Goal: Information Seeking & Learning: Check status

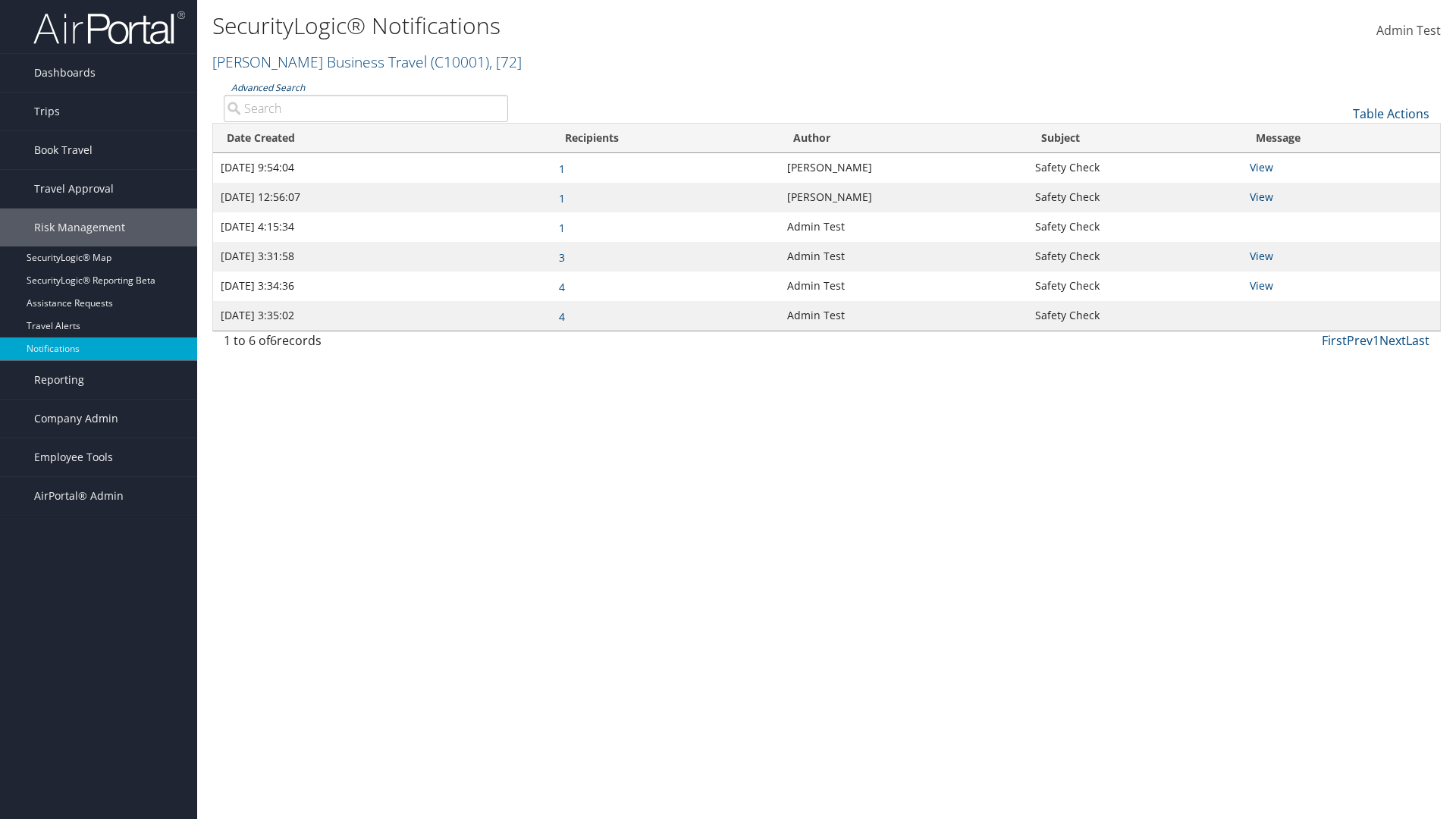
click at [267, 87] on link "Advanced Search" at bounding box center [268, 87] width 74 height 13
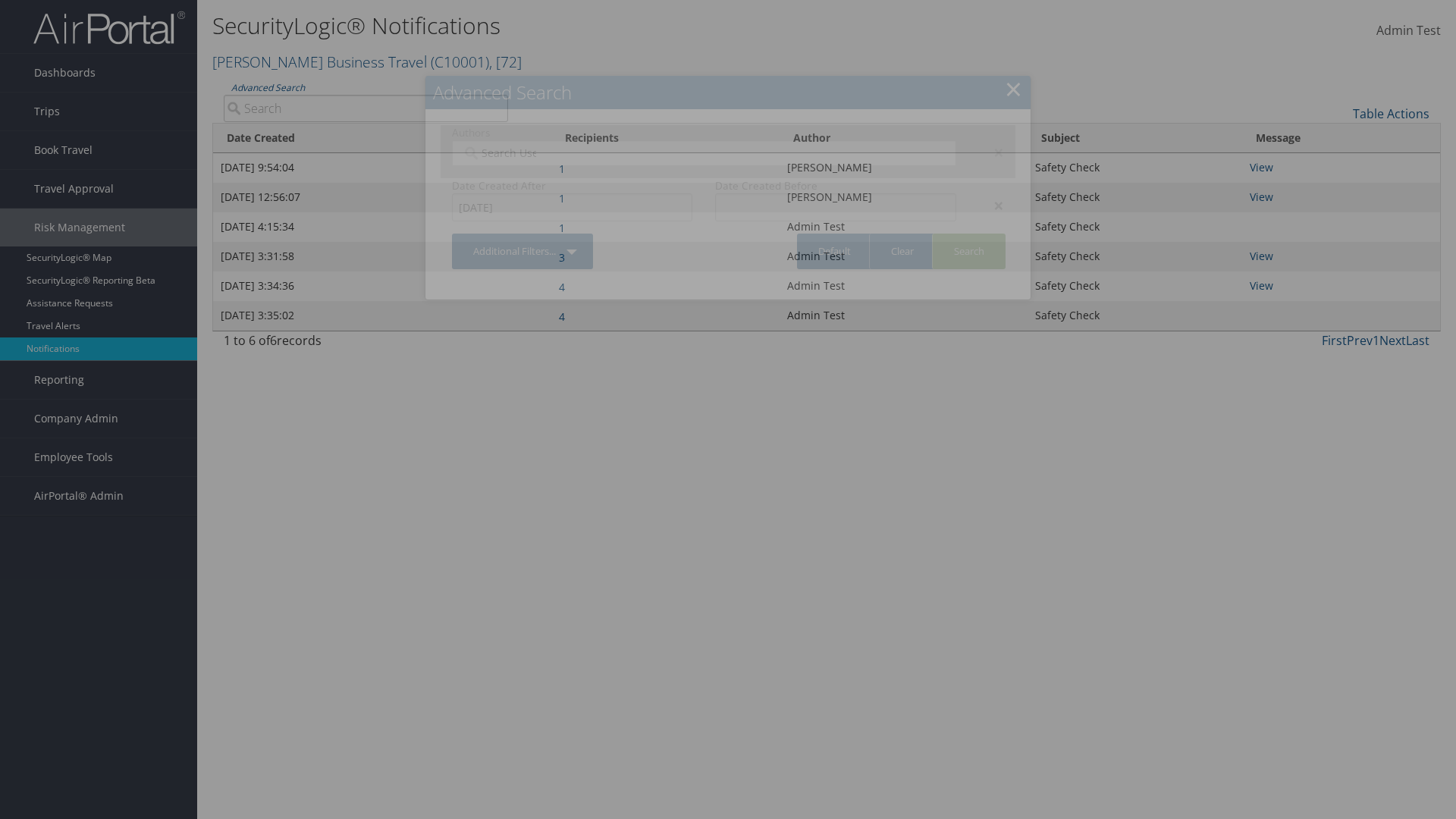
click at [991, 204] on div "×" at bounding box center [991, 205] width 48 height 18
click at [991, 152] on div "×" at bounding box center [991, 152] width 48 height 18
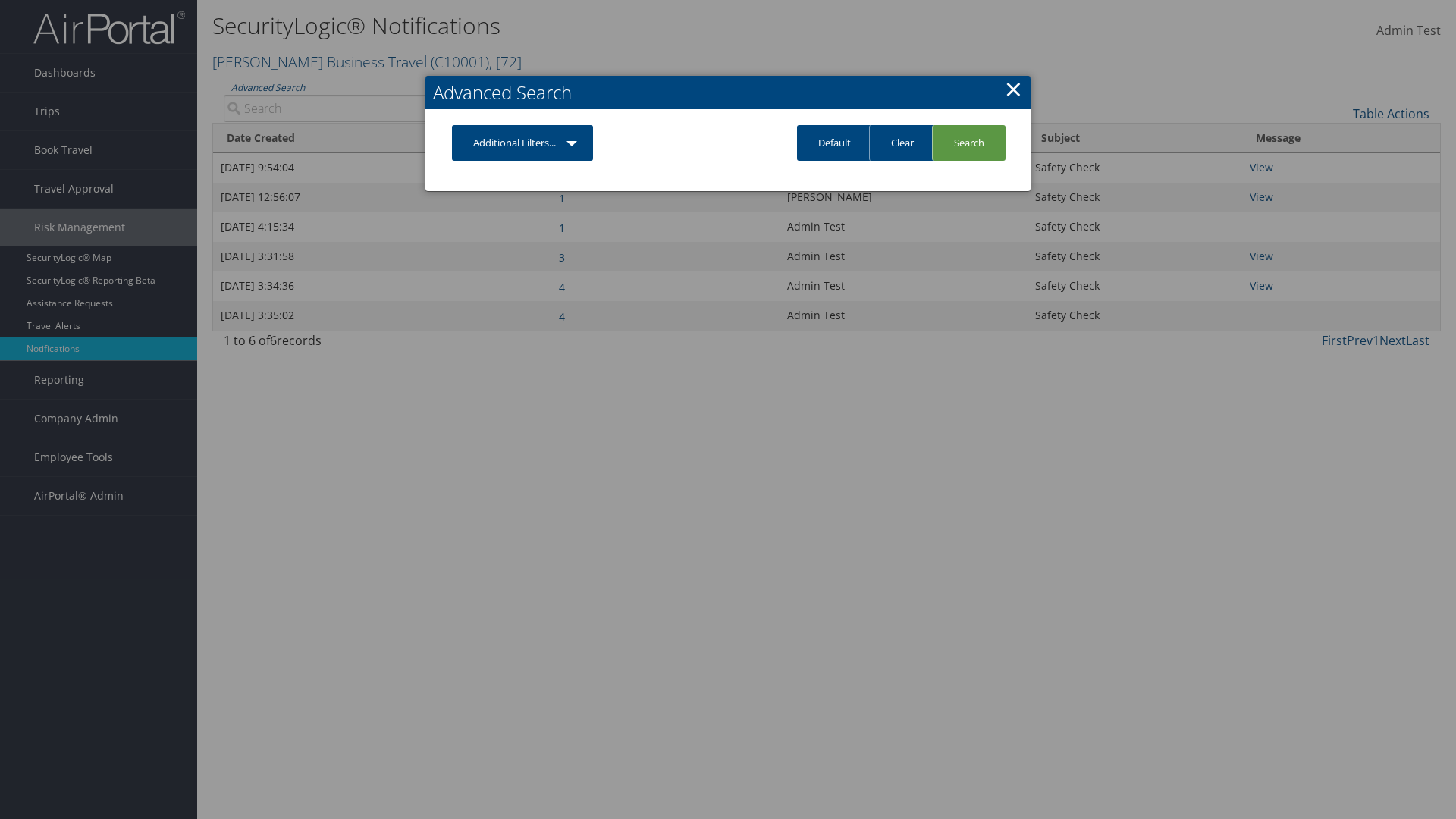
click at [524, 142] on link "Additional Filters..." at bounding box center [523, 142] width 141 height 36
click at [0, 0] on link "Author" at bounding box center [0, 0] width 0 height 0
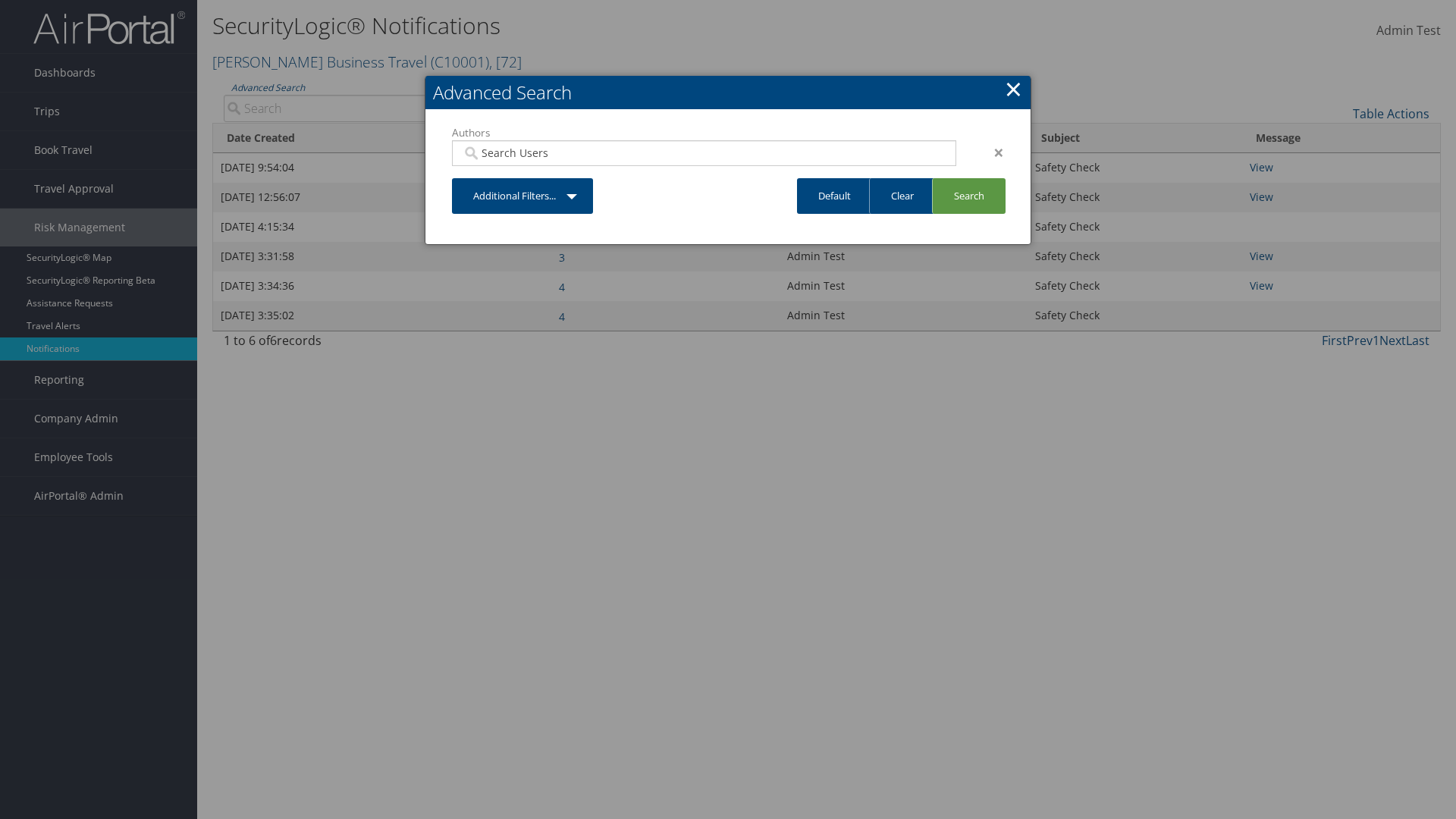
click at [524, 196] on link "Additional Filters..." at bounding box center [523, 196] width 141 height 36
click at [0, 0] on link "Date Created" at bounding box center [0, 0] width 0 height 0
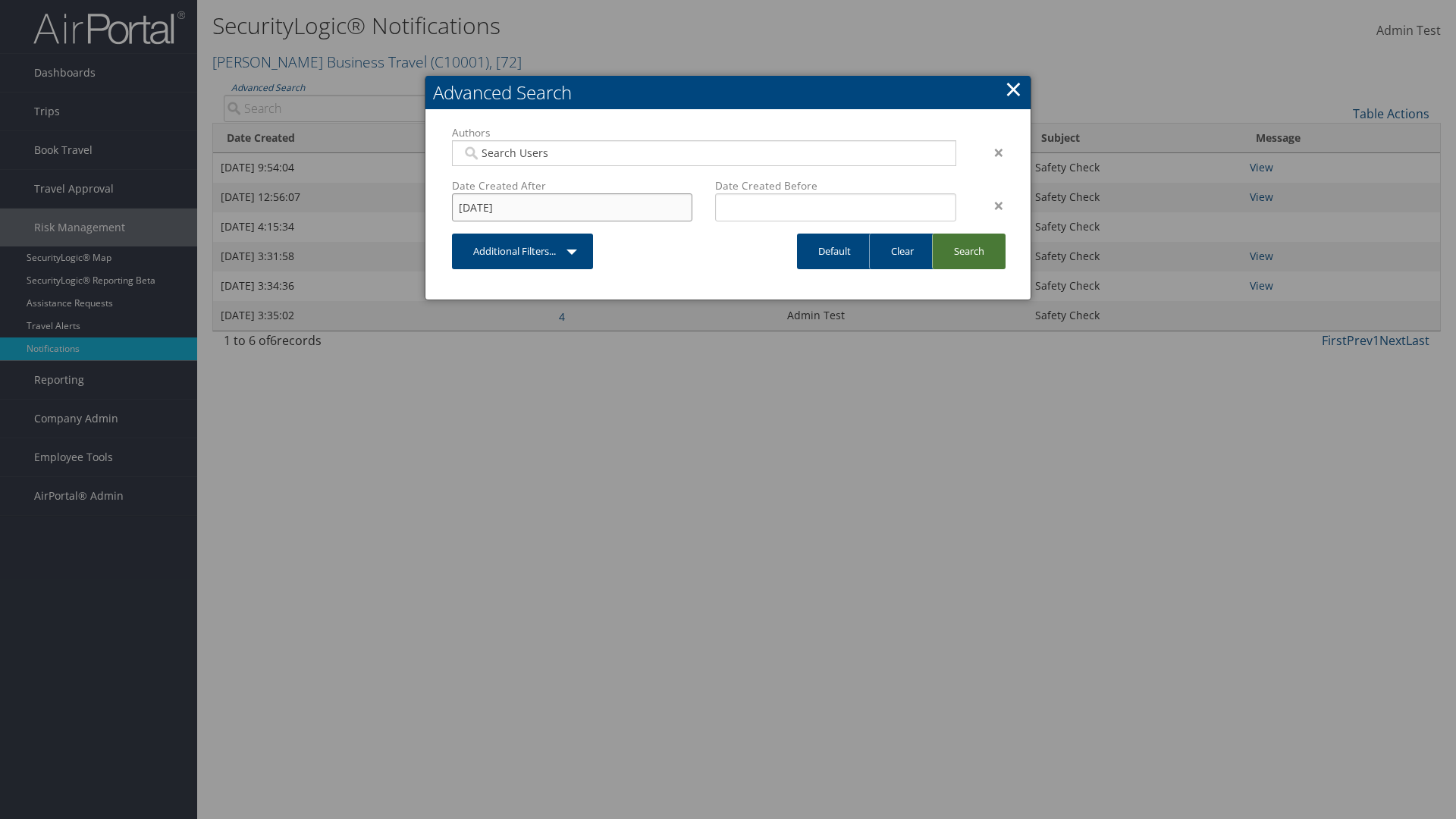
type input "[DATE]"
click at [968, 251] on link "Search" at bounding box center [969, 251] width 74 height 36
